Goal: Task Accomplishment & Management: Use online tool/utility

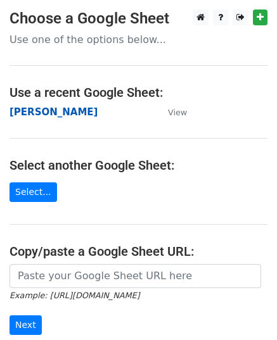
click at [29, 116] on strong "[PERSON_NAME]" at bounding box center [54, 111] width 88 height 11
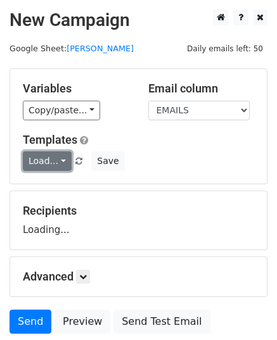
click at [47, 163] on link "Load..." at bounding box center [47, 161] width 49 height 20
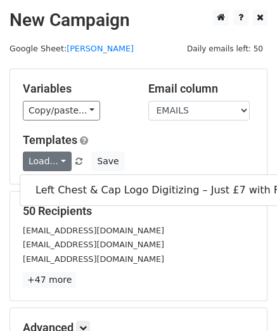
click at [109, 85] on h5 "Variables" at bounding box center [76, 89] width 106 height 14
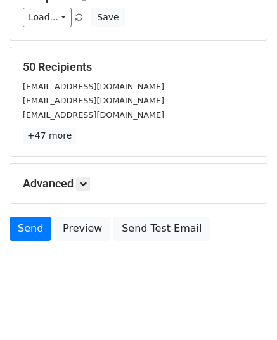
scroll to position [86, 0]
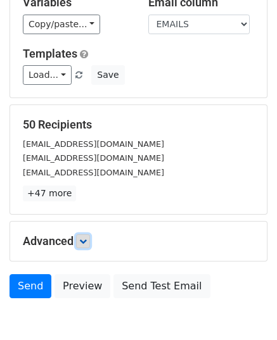
click at [87, 239] on icon at bounding box center [83, 242] width 8 height 8
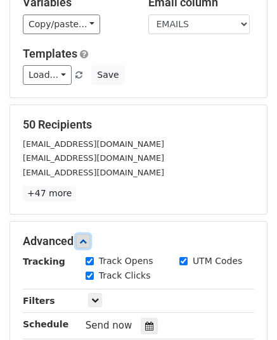
scroll to position [267, 0]
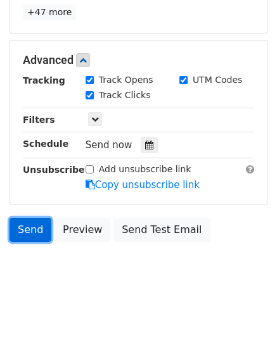
click at [32, 234] on link "Send" at bounding box center [31, 230] width 42 height 24
